Goal: Find specific fact

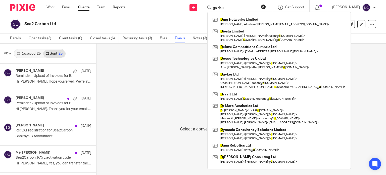
scroll to position [1, 0]
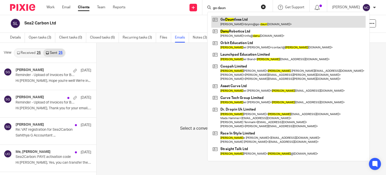
type input "go daun"
click at [230, 24] on link at bounding box center [288, 22] width 154 height 12
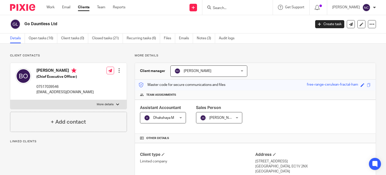
scroll to position [162, 0]
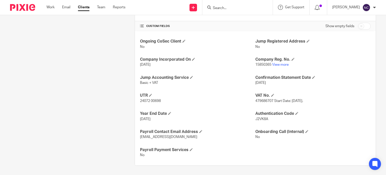
click at [260, 118] on span "J2VK8A" at bounding box center [261, 119] width 13 height 4
copy span "J2VK8A"
click at [280, 64] on link "View more" at bounding box center [280, 65] width 17 height 4
